Goal: Navigation & Orientation: Understand site structure

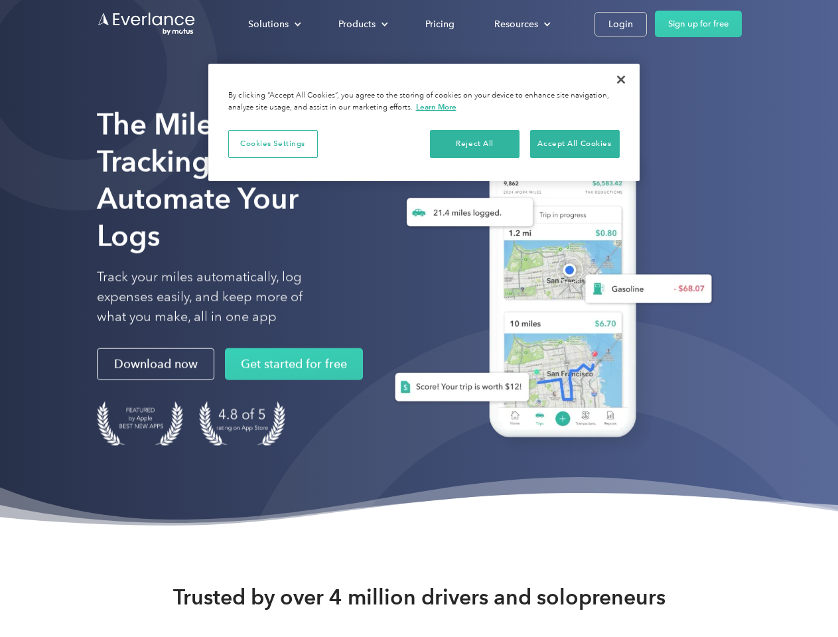
click at [274, 24] on div "Solutions" at bounding box center [268, 24] width 40 height 17
click at [362, 24] on div "Products" at bounding box center [357, 24] width 37 height 17
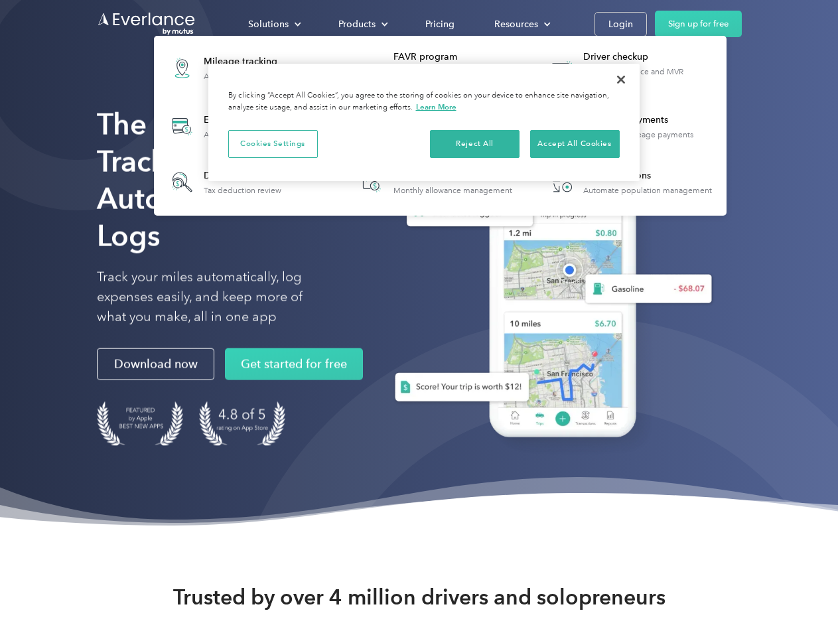
click at [521, 24] on div "Resources" at bounding box center [517, 24] width 44 height 17
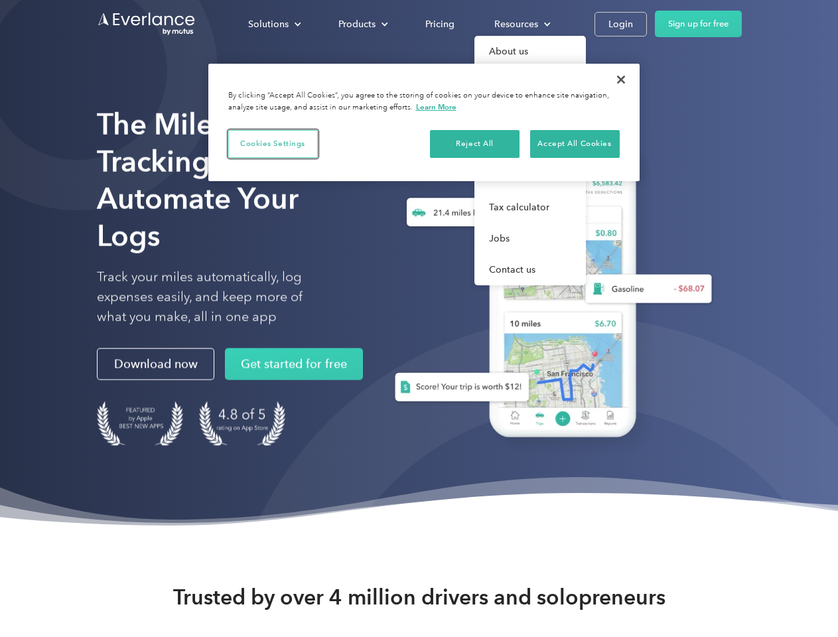
click at [273, 143] on button "Cookies Settings" at bounding box center [273, 144] width 90 height 28
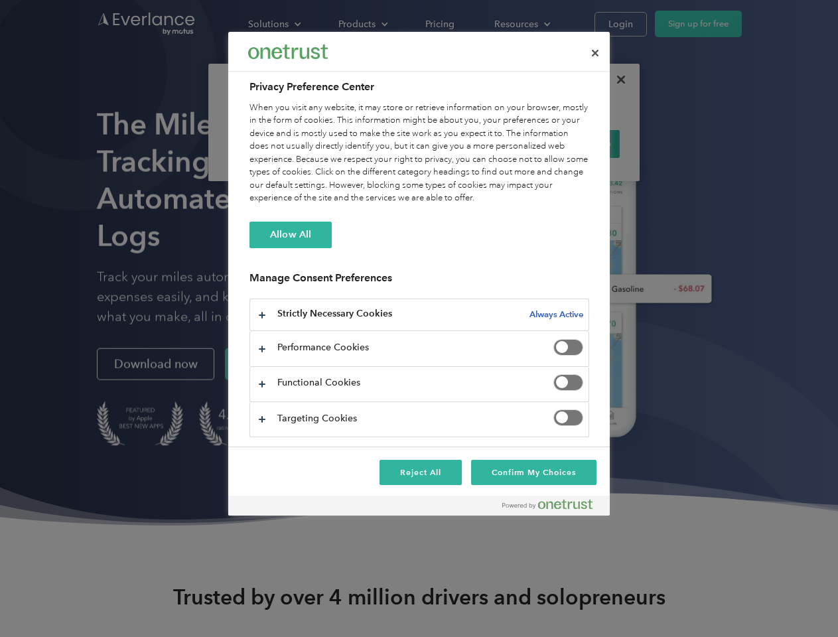
click at [475, 143] on div "When you visit any website, it may store or retrieve information on your browse…" at bounding box center [420, 154] width 340 height 104
click at [575, 143] on div "When you visit any website, it may store or retrieve information on your browse…" at bounding box center [420, 154] width 340 height 104
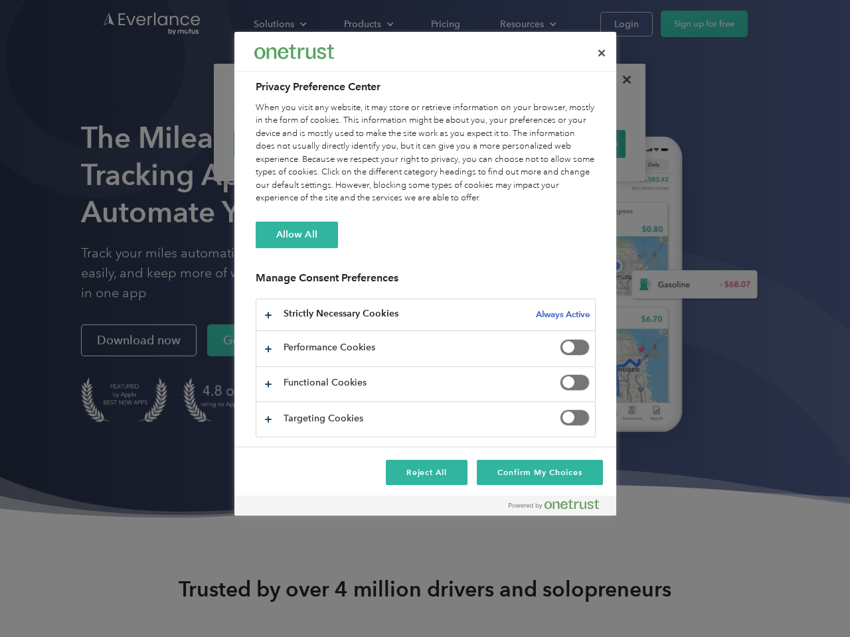
click at [621, 80] on div at bounding box center [425, 318] width 850 height 637
